Goal: Find specific page/section

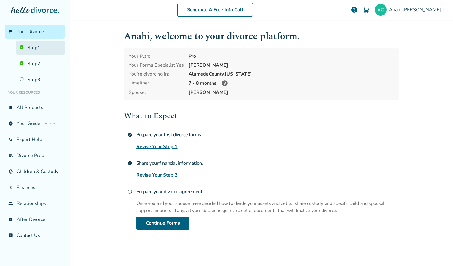
click at [33, 46] on link "Step 1" at bounding box center [40, 48] width 49 height 14
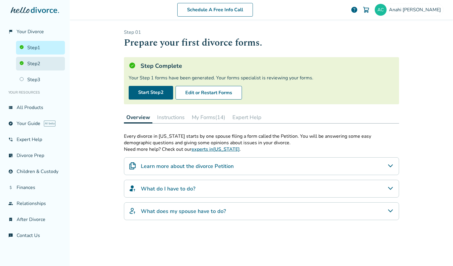
click at [36, 60] on link "Step 2" at bounding box center [40, 64] width 49 height 14
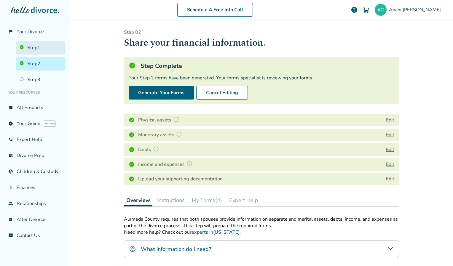
click at [39, 47] on link "Step 1" at bounding box center [40, 48] width 49 height 14
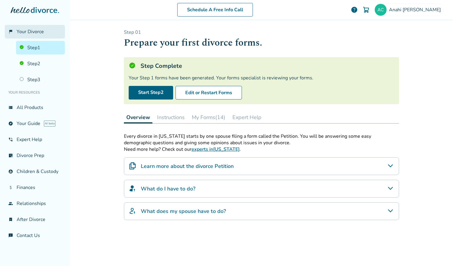
click at [24, 30] on span "Your Divorce" at bounding box center [30, 31] width 27 height 7
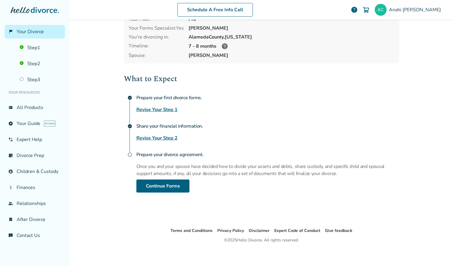
scroll to position [40, 0]
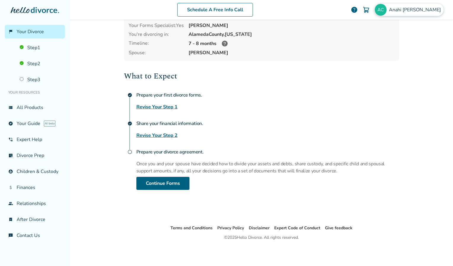
click at [386, 12] on img at bounding box center [380, 10] width 12 height 12
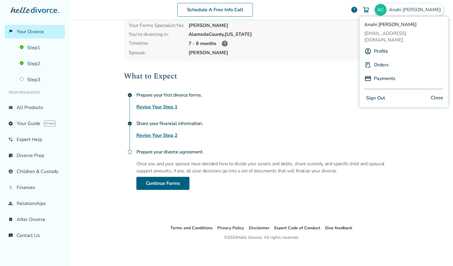
click at [381, 59] on link "Orders" at bounding box center [381, 64] width 15 height 11
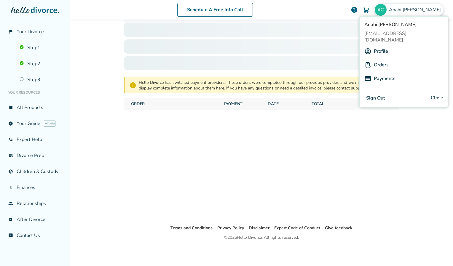
scroll to position [29, 0]
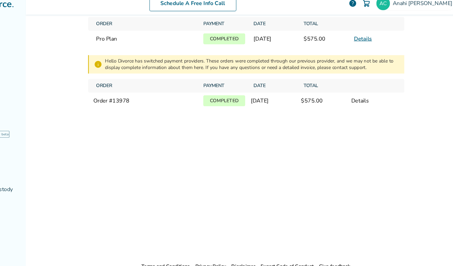
click at [285, 157] on div "Orders Order Payment Date Total Pro Plan Completed [DATE] $575.00 Details info …" at bounding box center [261, 113] width 284 height 245
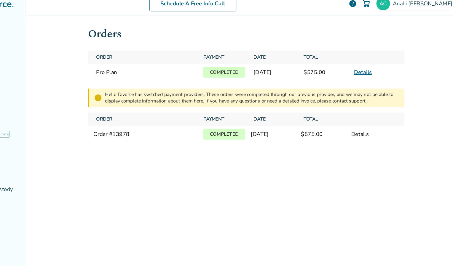
scroll to position [0, 0]
